Goal: Check status

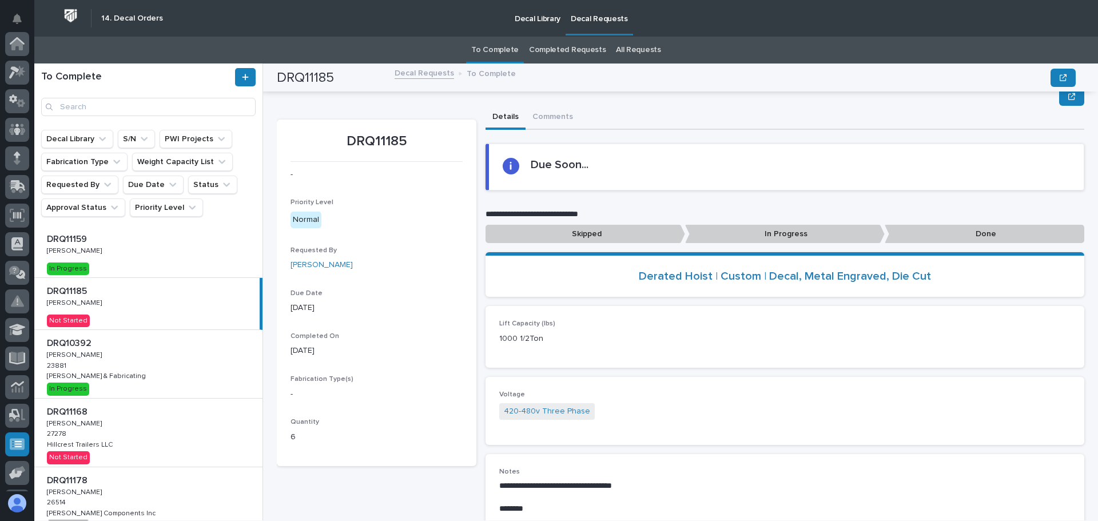
scroll to position [286, 0]
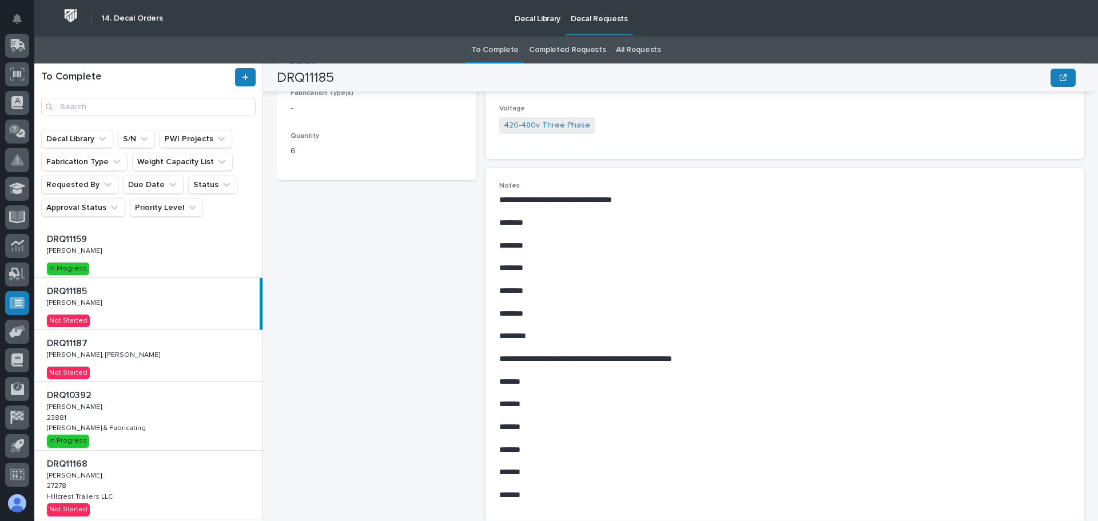
click at [165, 345] on p at bounding box center [151, 343] width 208 height 11
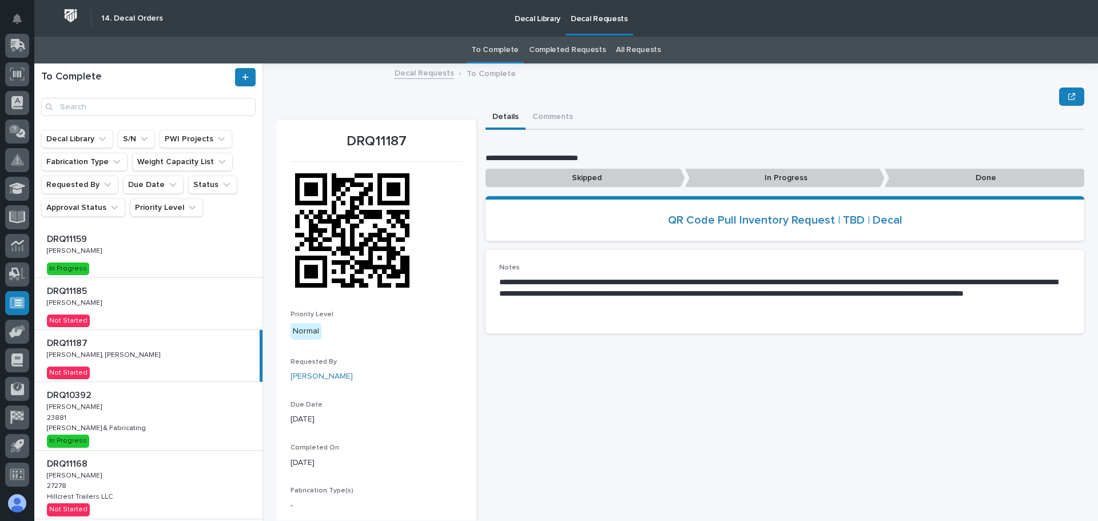
click at [393, 221] on img at bounding box center [352, 231] width 124 height 124
click at [327, 222] on img at bounding box center [352, 231] width 124 height 124
click at [1068, 94] on icon "button" at bounding box center [1071, 96] width 7 height 7
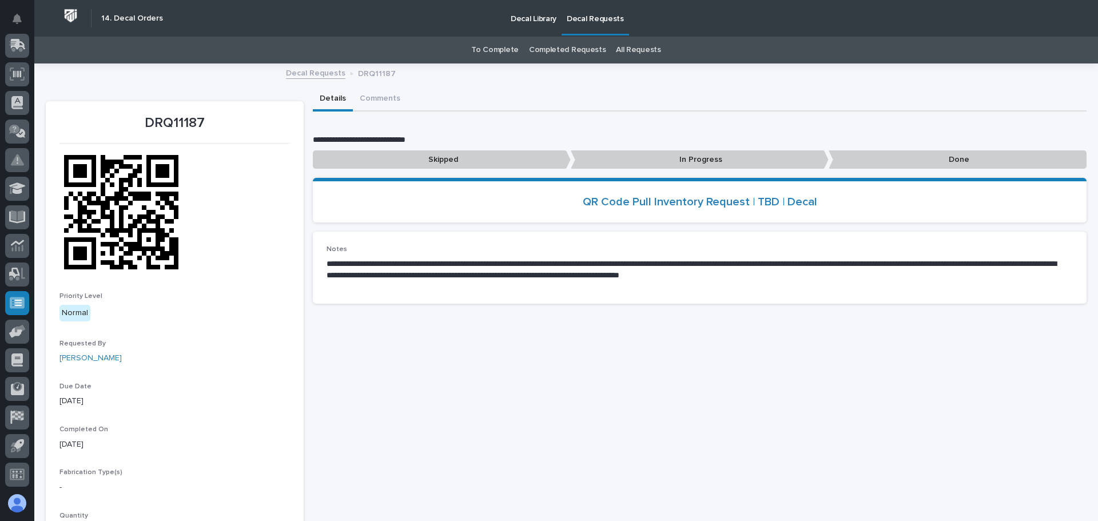
click at [149, 210] on img at bounding box center [121, 212] width 124 height 124
drag, startPoint x: 115, startPoint y: 177, endPoint x: 113, endPoint y: 184, distance: 7.2
